Goal: Transaction & Acquisition: Download file/media

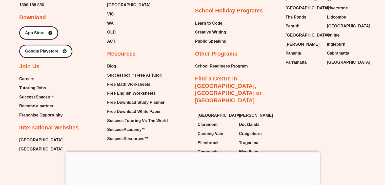
scroll to position [3728, 0]
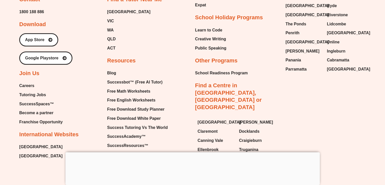
click at [138, 89] on span "Free Math Worksheets" at bounding box center [128, 91] width 43 height 8
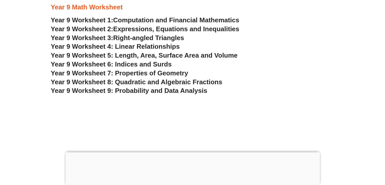
click at [127, 81] on span "Year 9 Worksheet 8: Quadratic and Algebraic Fractions" at bounding box center [137, 82] width 172 height 8
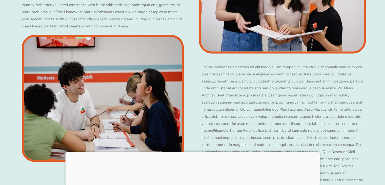
scroll to position [3259, 0]
